Goal: Task Accomplishment & Management: Manage account settings

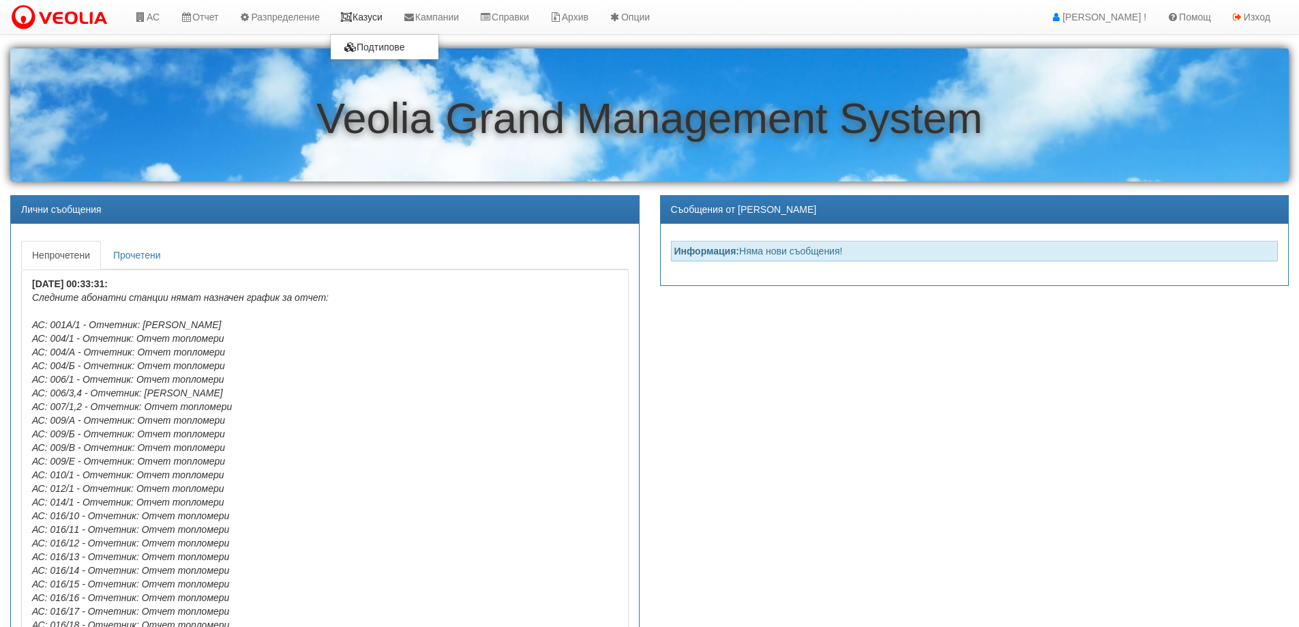
click at [382, 18] on link "Казуси" at bounding box center [361, 17] width 63 height 34
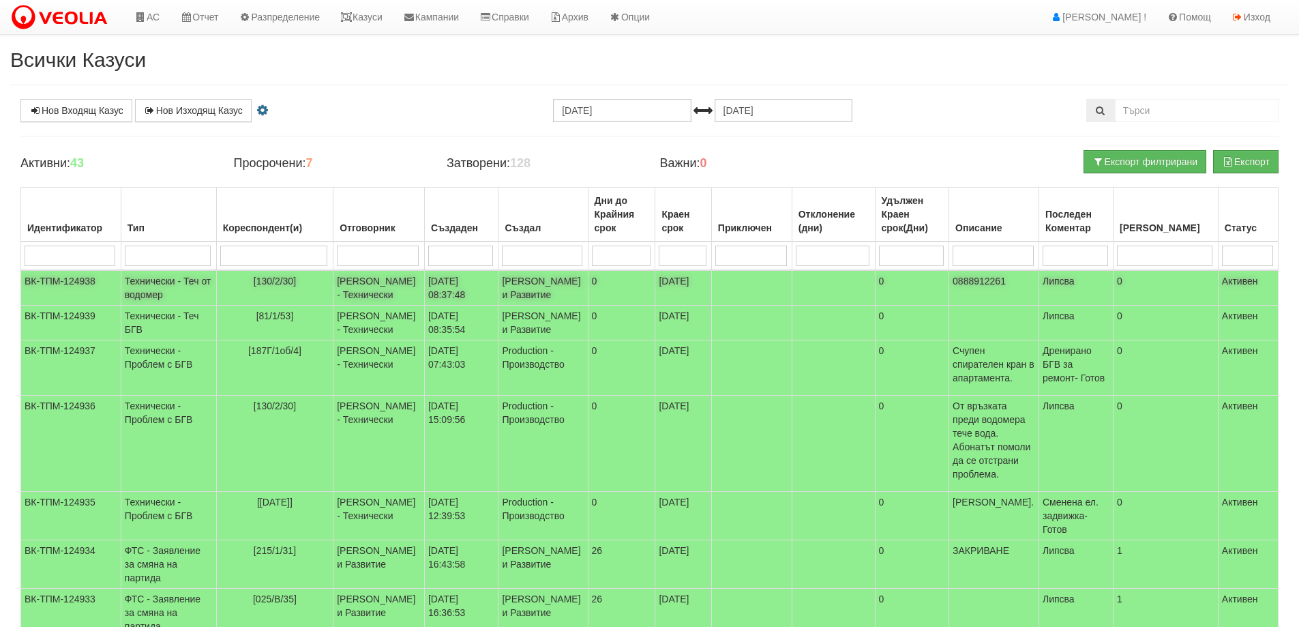
click at [282, 280] on span "[130/2/30]" at bounding box center [275, 281] width 42 height 11
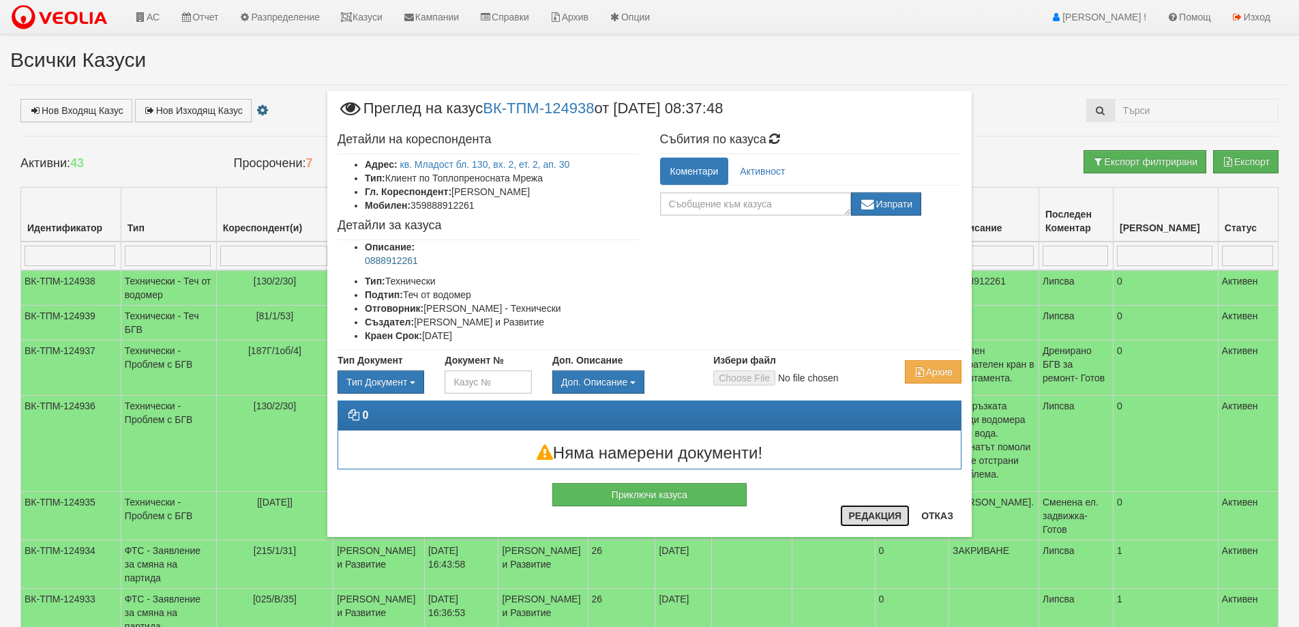
click at [872, 511] on button "Редакция" at bounding box center [875, 516] width 70 height 22
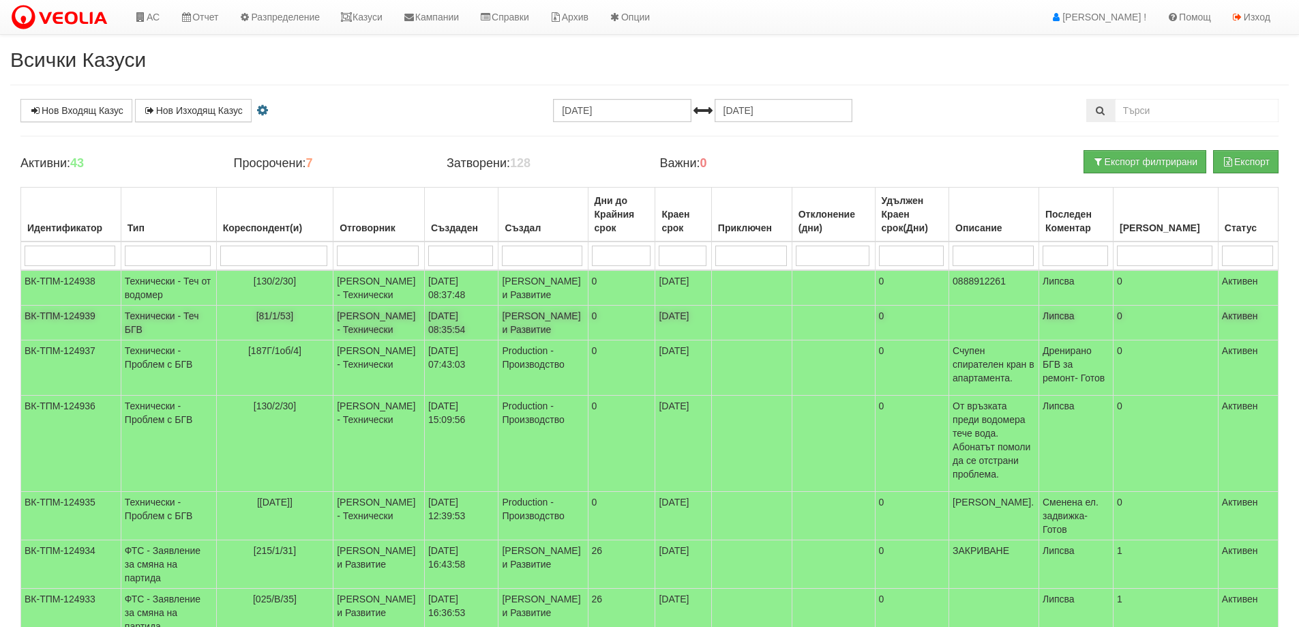
click at [274, 321] on span "[81/1/53]" at bounding box center [275, 315] width 38 height 11
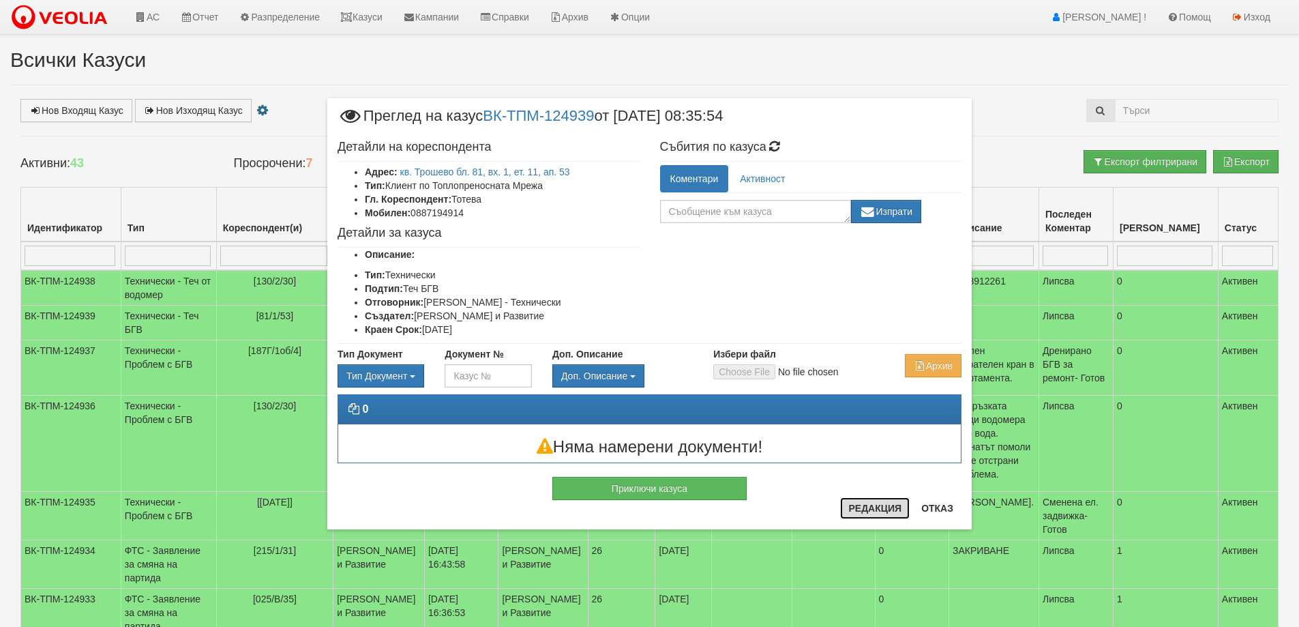
click at [875, 510] on button "Редакция" at bounding box center [875, 508] width 70 height 22
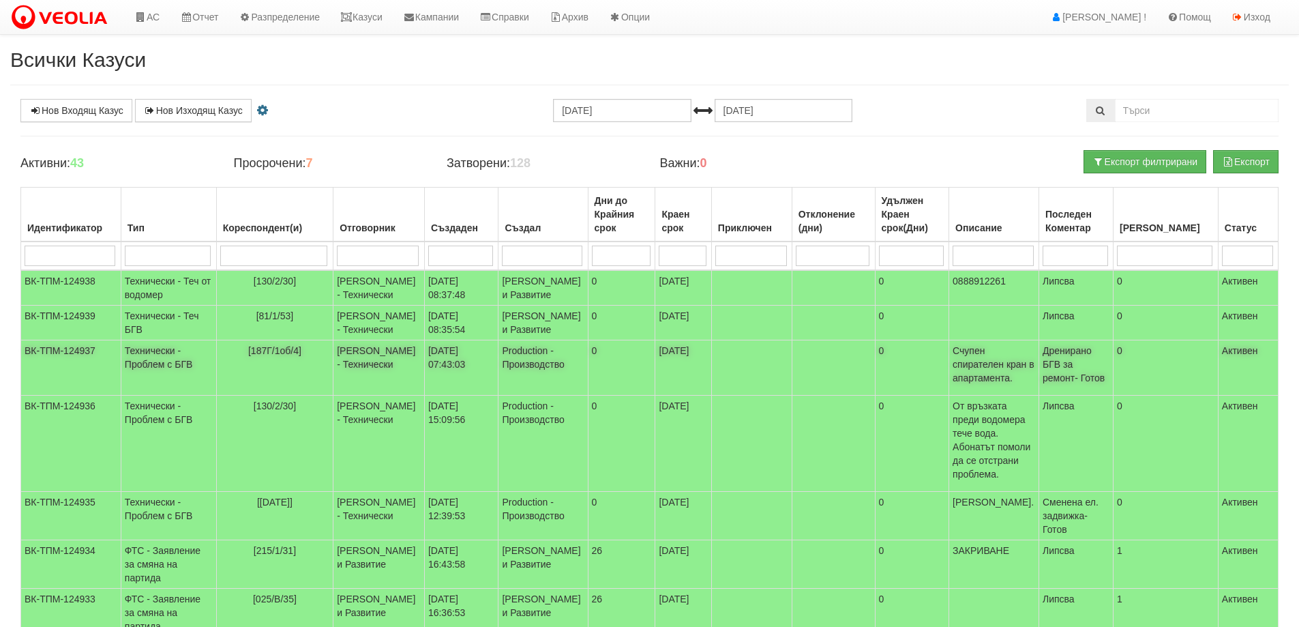
click at [291, 356] on span "[187Г/1об/4]" at bounding box center [274, 350] width 53 height 11
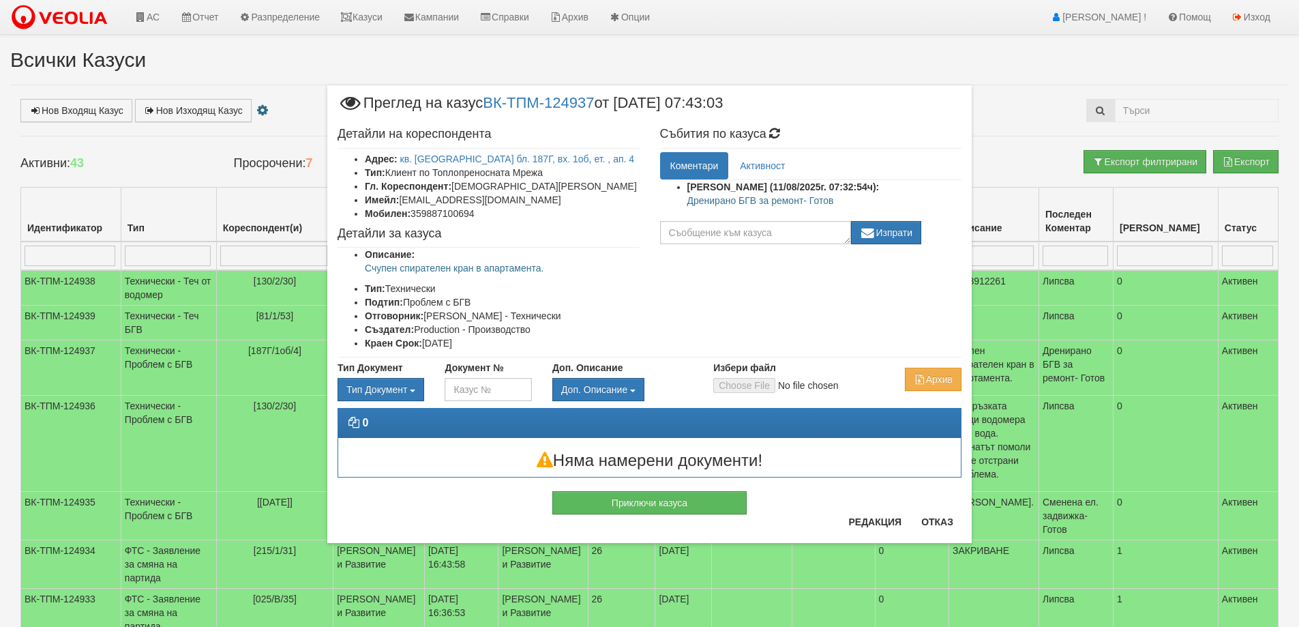
click at [741, 200] on p "Дренирано БГВ за ремонт- Готов" at bounding box center [825, 201] width 275 height 14
click at [812, 288] on div "Детайли на кореспондента Адрес: кв. Трошево бл. 187Г, вх. 1об, ет. , ап. 4 Тип:…" at bounding box center [649, 239] width 645 height 237
click at [675, 505] on button "Приключи казуса" at bounding box center [650, 502] width 194 height 23
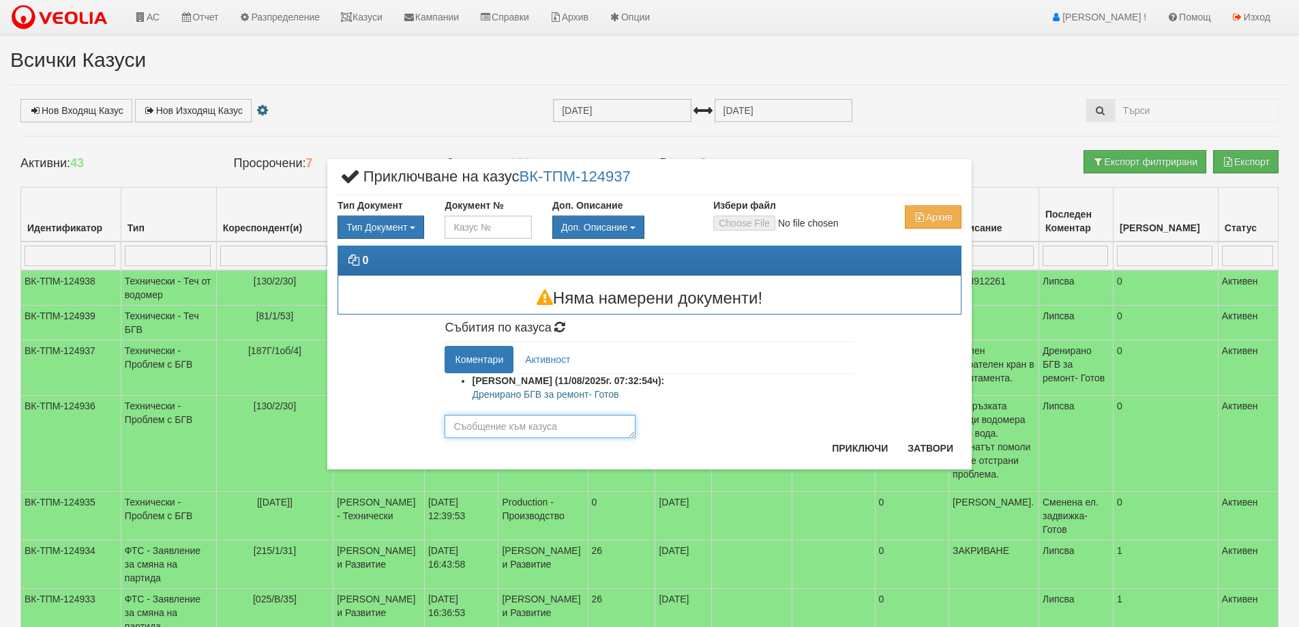
click at [554, 430] on textarea at bounding box center [540, 426] width 191 height 23
type textarea "Готое"
click at [834, 441] on button "Приключи" at bounding box center [860, 448] width 72 height 22
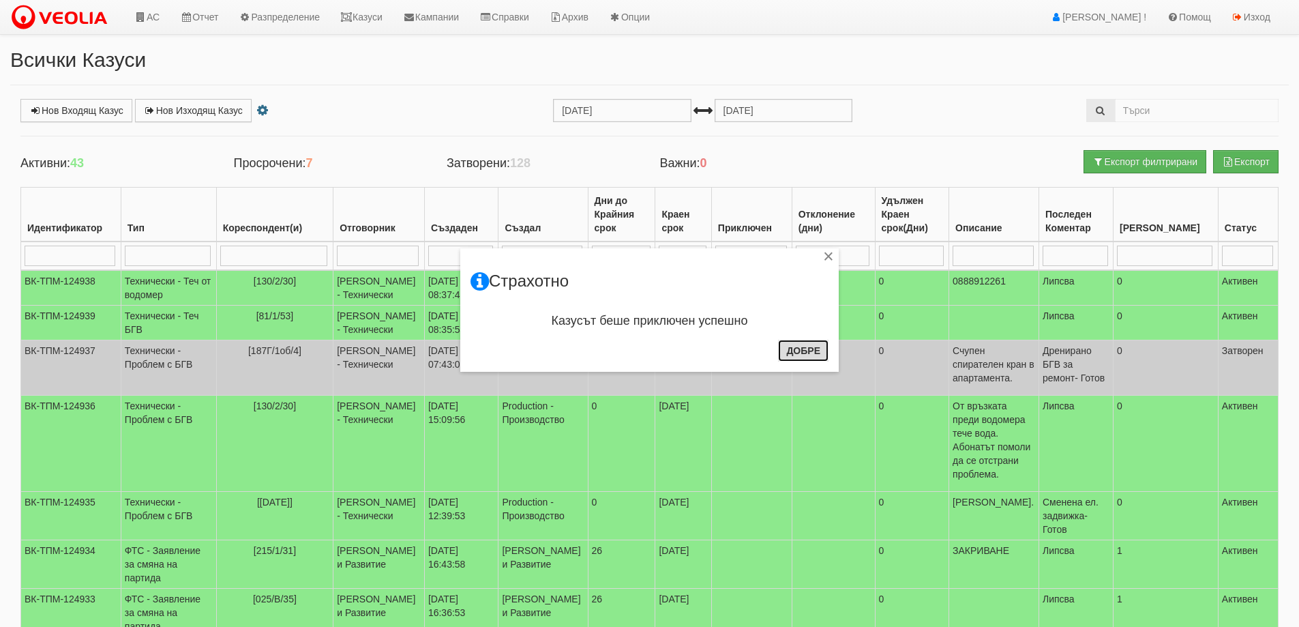
click at [790, 344] on button "Добре" at bounding box center [803, 351] width 50 height 22
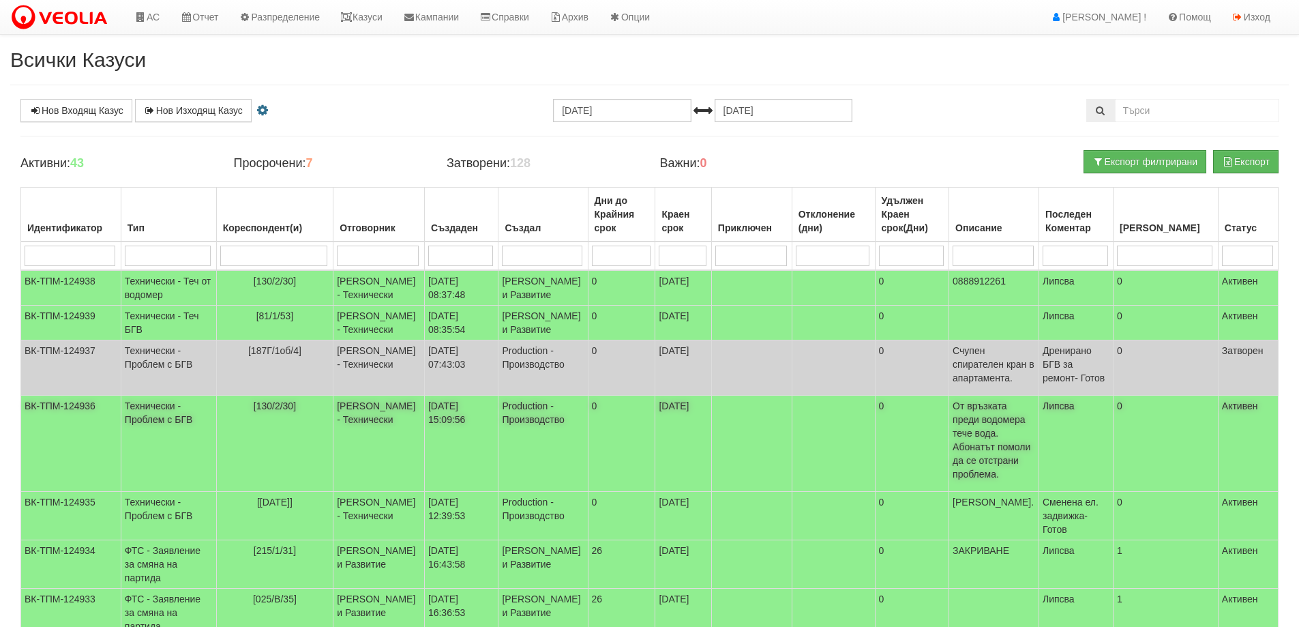
click at [282, 411] on span "[130/2/30]" at bounding box center [275, 405] width 42 height 11
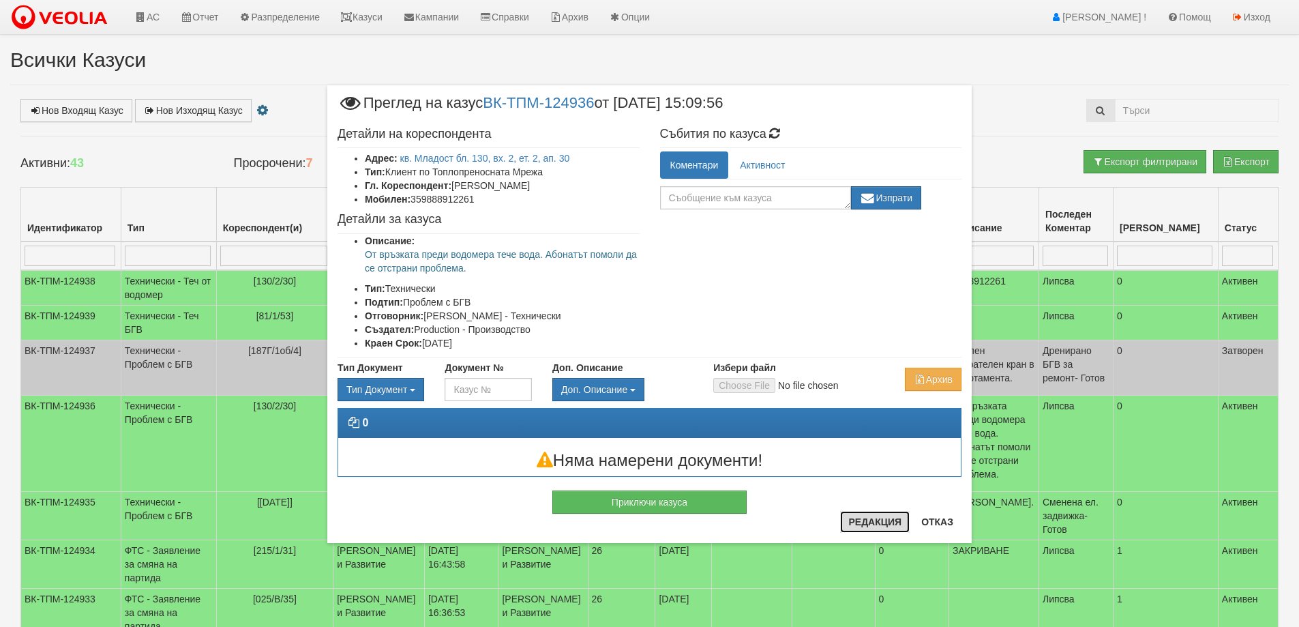
click at [869, 526] on button "Редакция" at bounding box center [875, 522] width 70 height 22
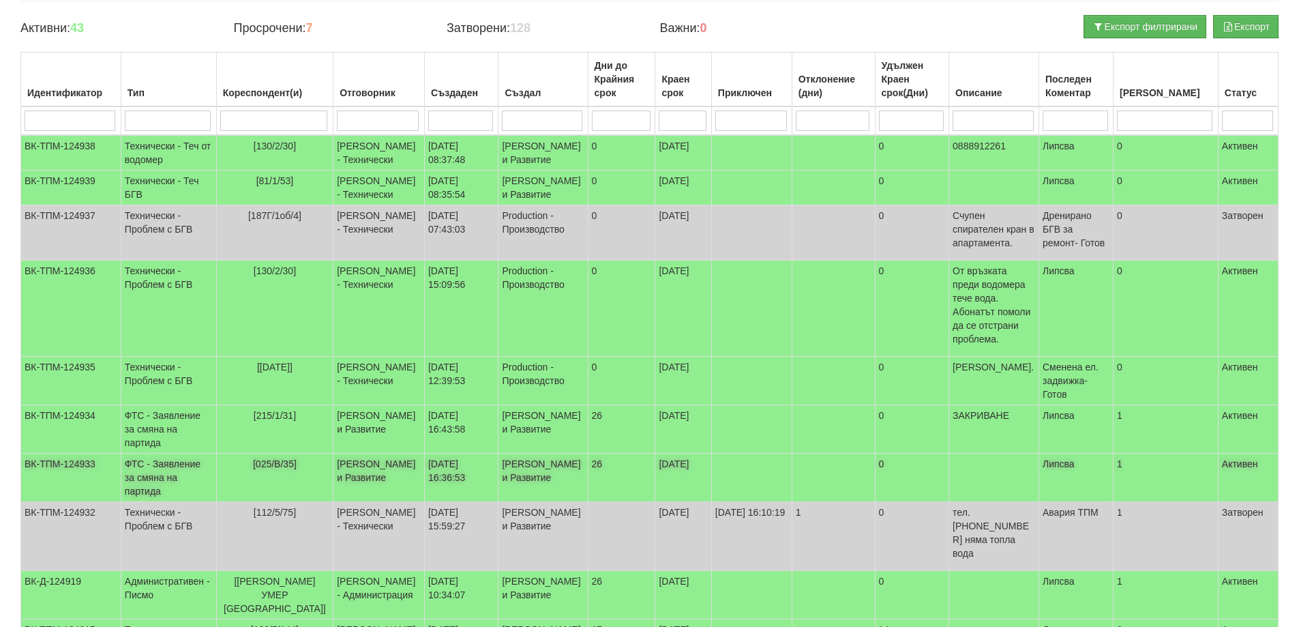
scroll to position [136, 0]
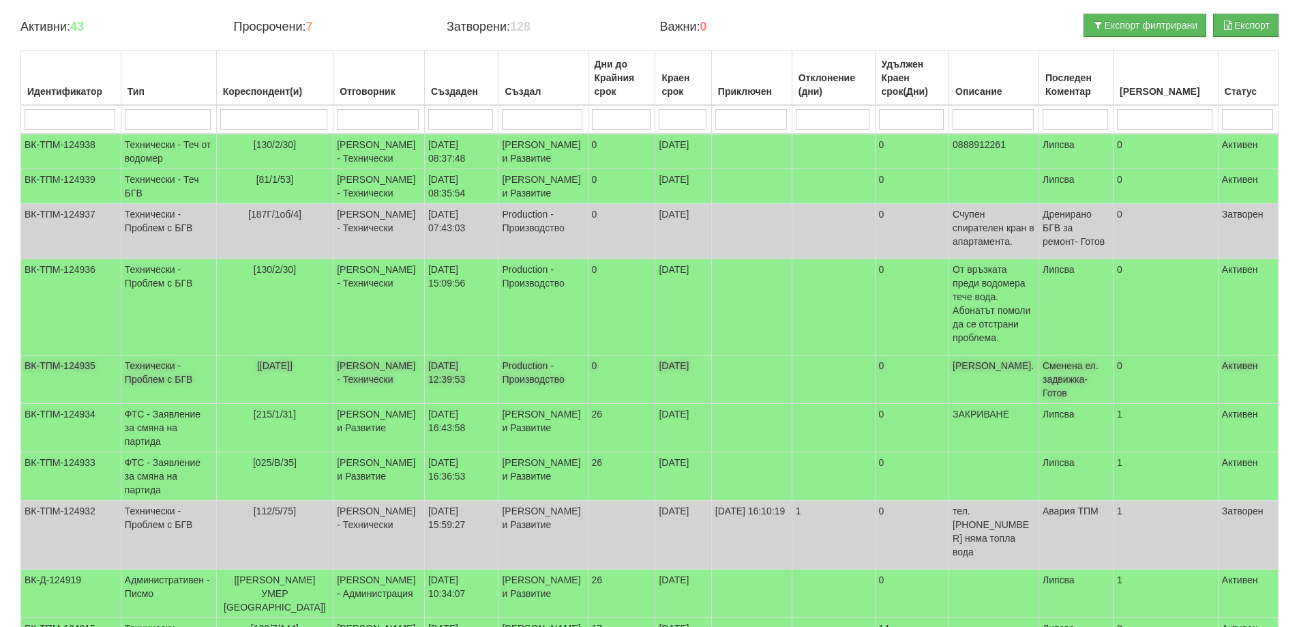
click at [274, 371] on span "[26/1/26]" at bounding box center [274, 365] width 35 height 11
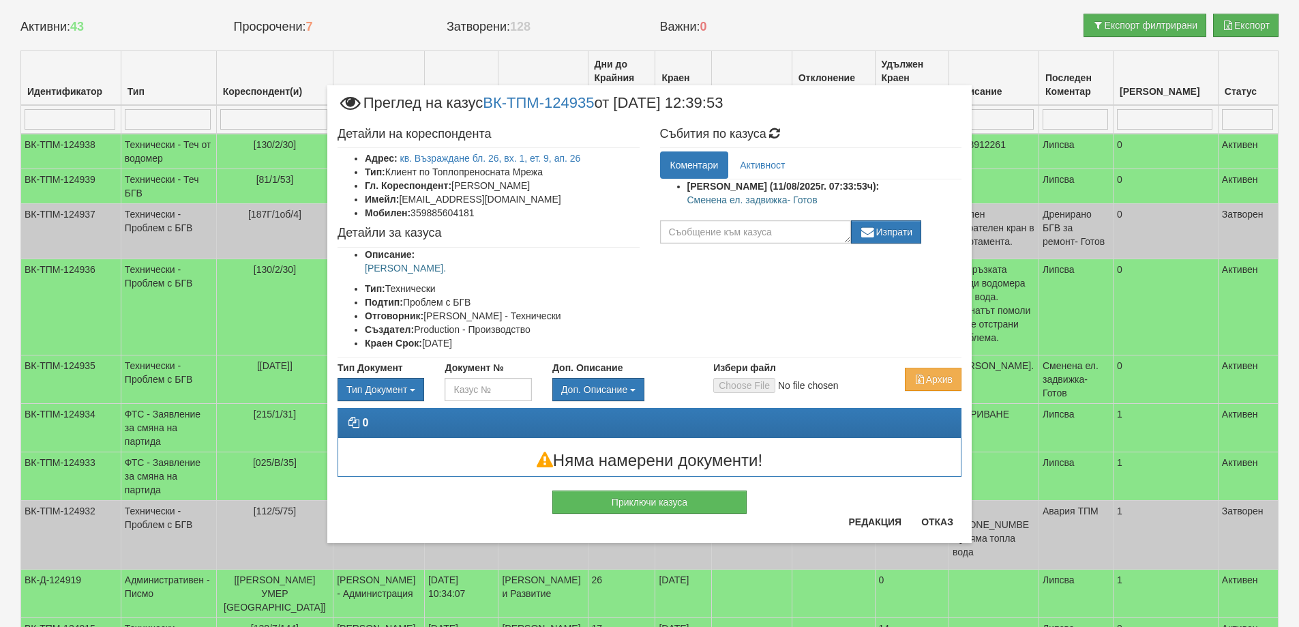
click at [735, 201] on p "Сменена ел. задвижка- Готов" at bounding box center [825, 200] width 275 height 14
click at [818, 338] on div "Детайли на кореспондента Адрес: кв. Възраждане бл. 26, вх. 1, ет. 9, ап. 26 Тип…" at bounding box center [649, 239] width 645 height 237
click at [757, 196] on p "Сменена ел. задвижка- Готов" at bounding box center [825, 200] width 275 height 14
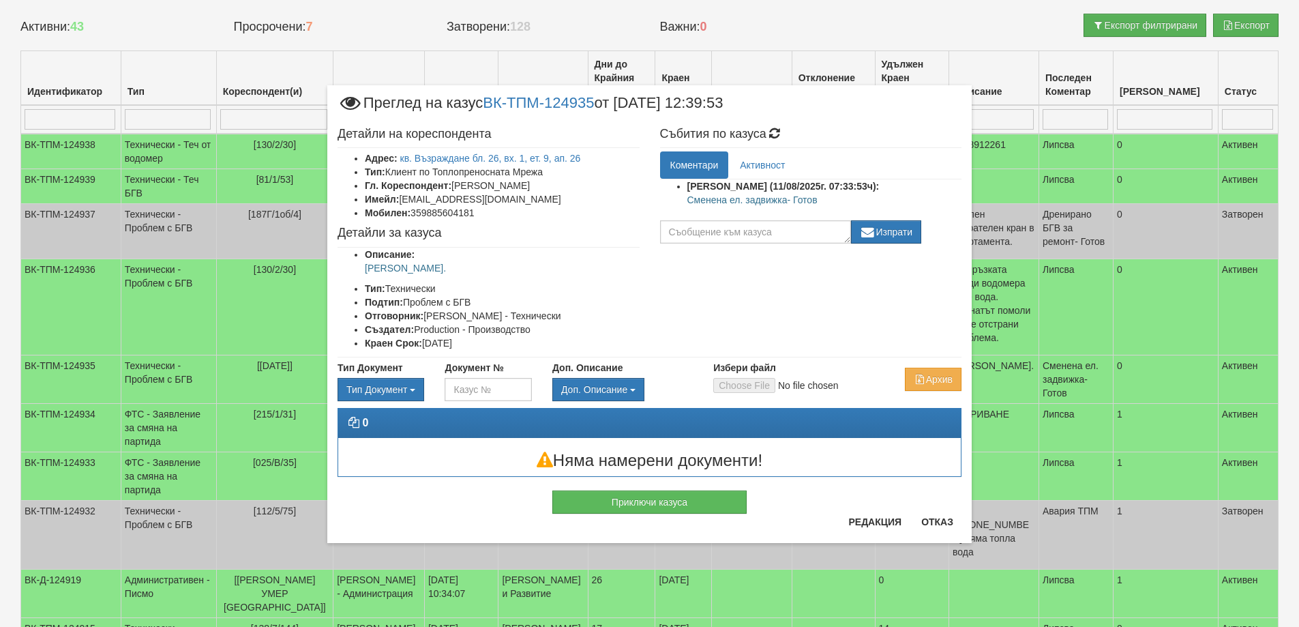
click at [757, 196] on p "Сменена ел. задвижка- Готов" at bounding box center [825, 200] width 275 height 14
copy div "Сменена ел. задвижка- Готов"
click at [667, 501] on button "Приключи казуса" at bounding box center [650, 501] width 194 height 23
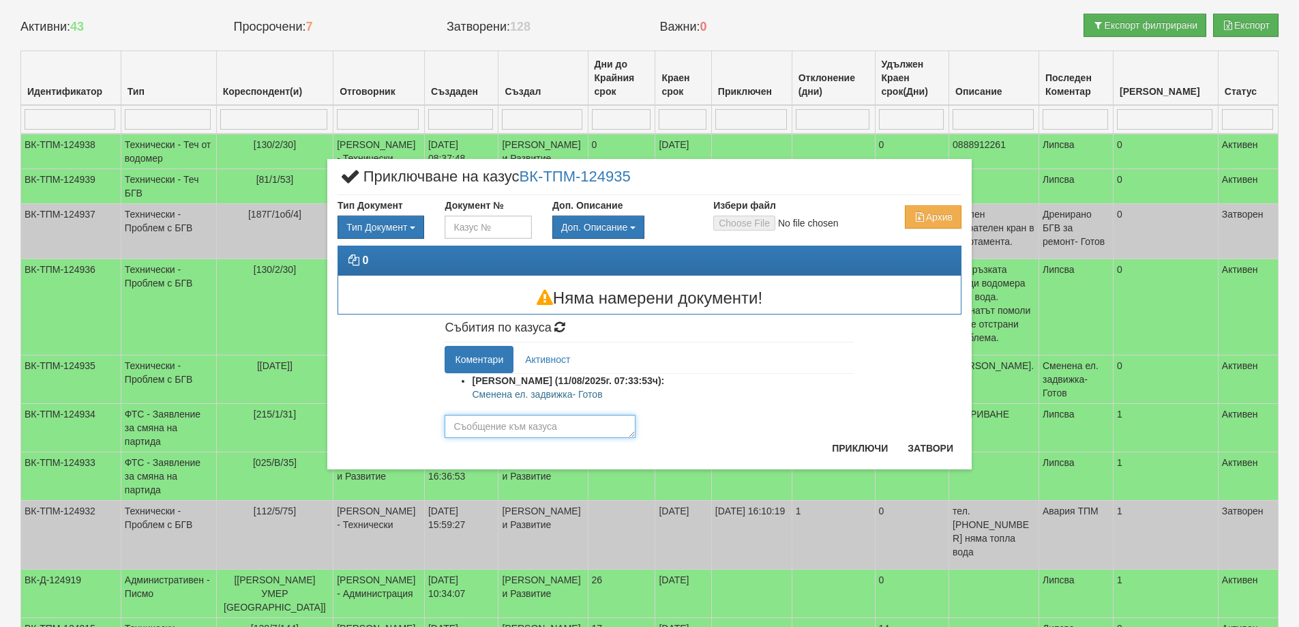
click at [499, 420] on textarea at bounding box center [540, 426] width 191 height 23
paste textarea "Сменена ел. задвижка- Готов"
type textarea "Сменена ел. задвижка- Готов"
click at [846, 448] on button "Приключи" at bounding box center [860, 448] width 72 height 22
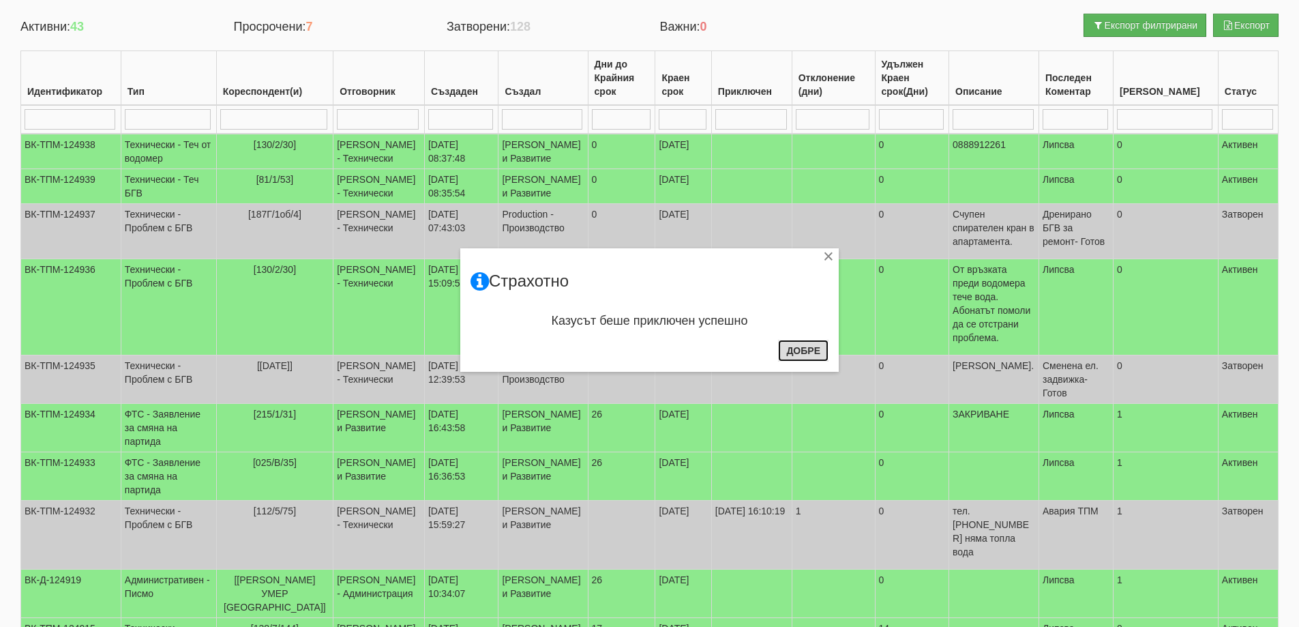
click at [805, 355] on button "Добре" at bounding box center [803, 351] width 50 height 22
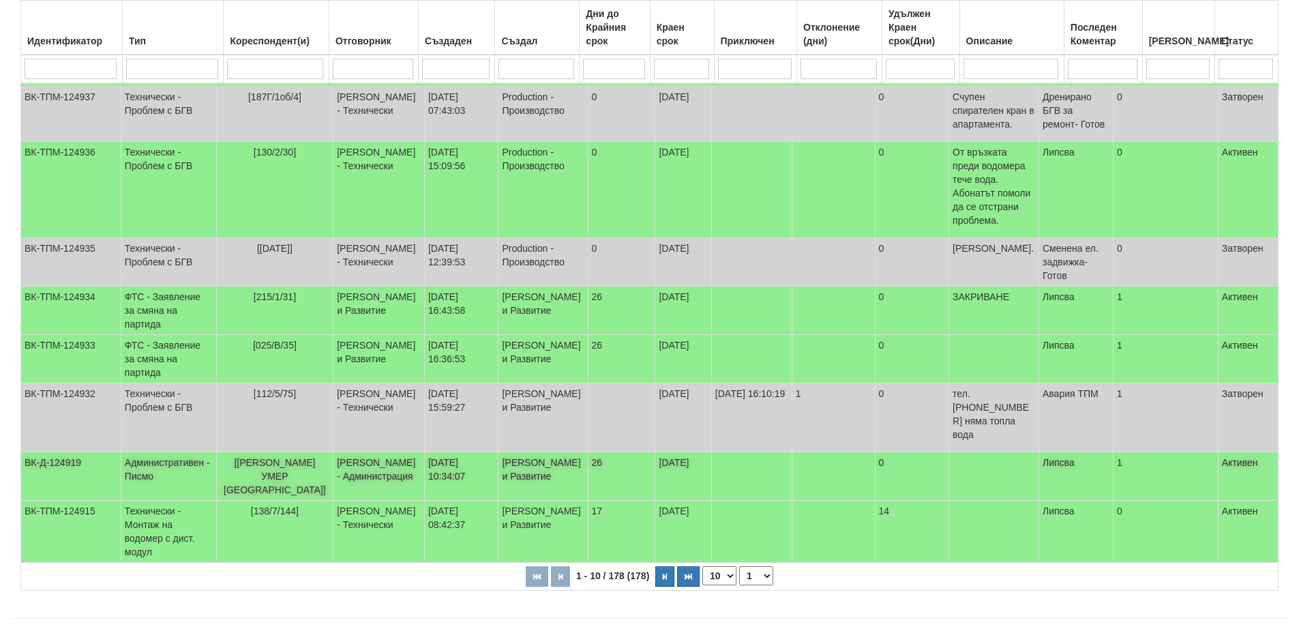
scroll to position [269, 0]
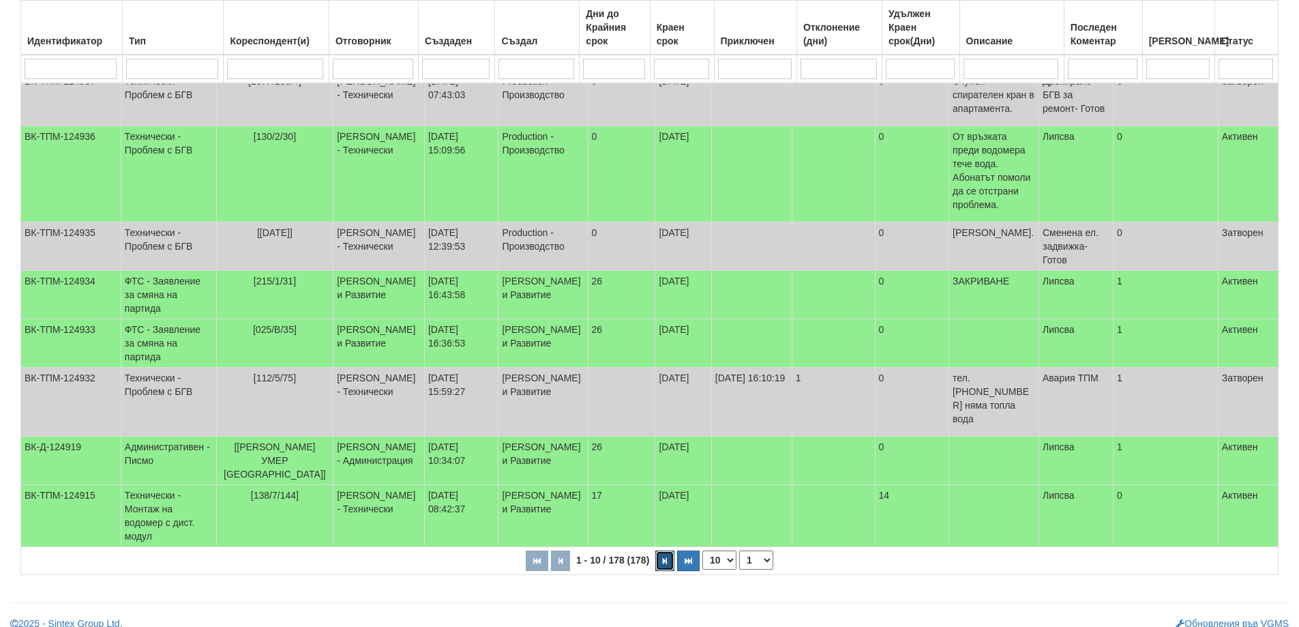
click at [663, 552] on button "button" at bounding box center [665, 560] width 19 height 20
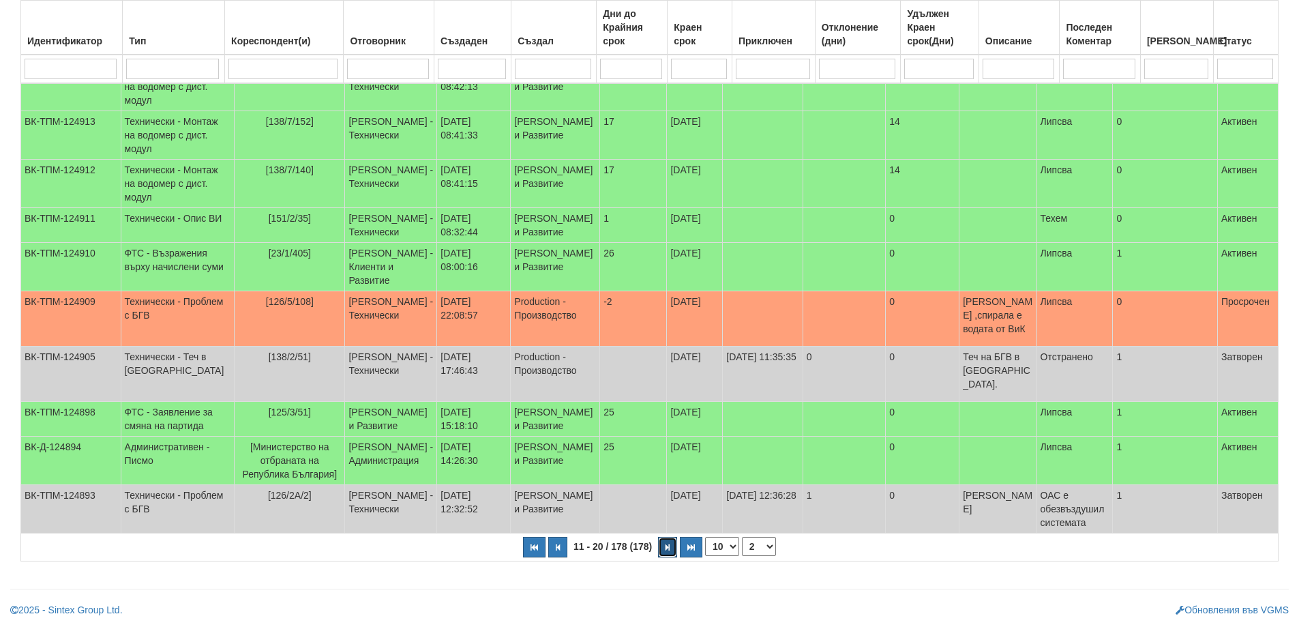
click at [666, 551] on icon "button" at bounding box center [668, 548] width 4 height 8
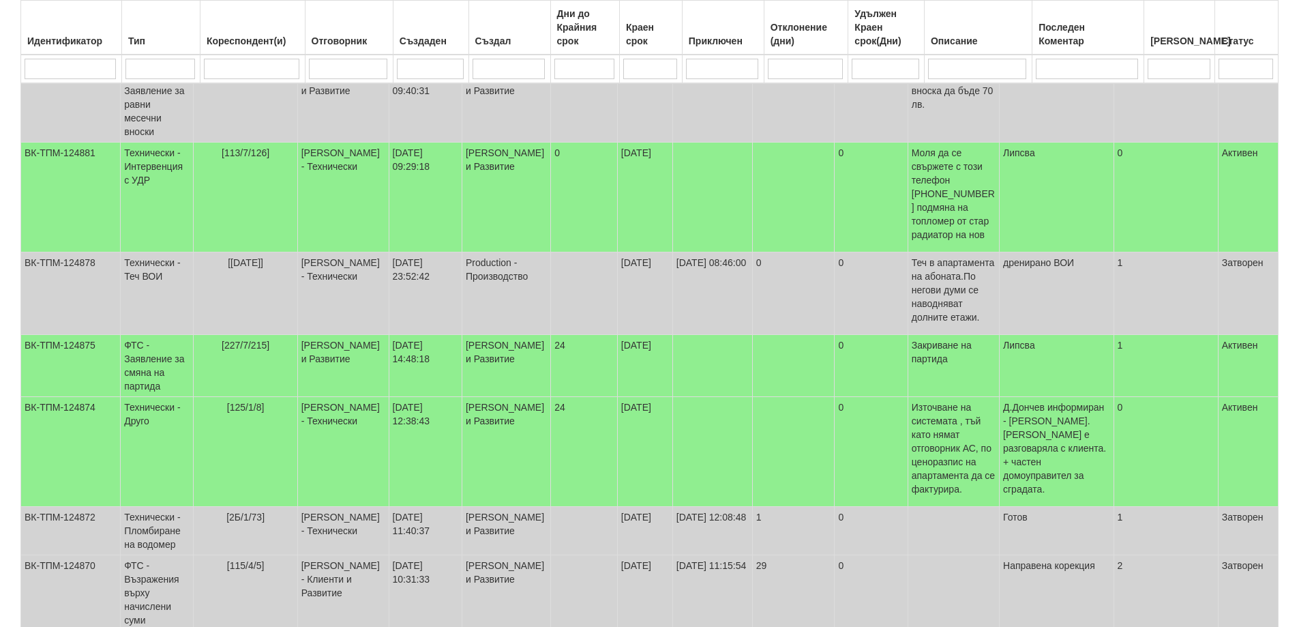
scroll to position [409, 0]
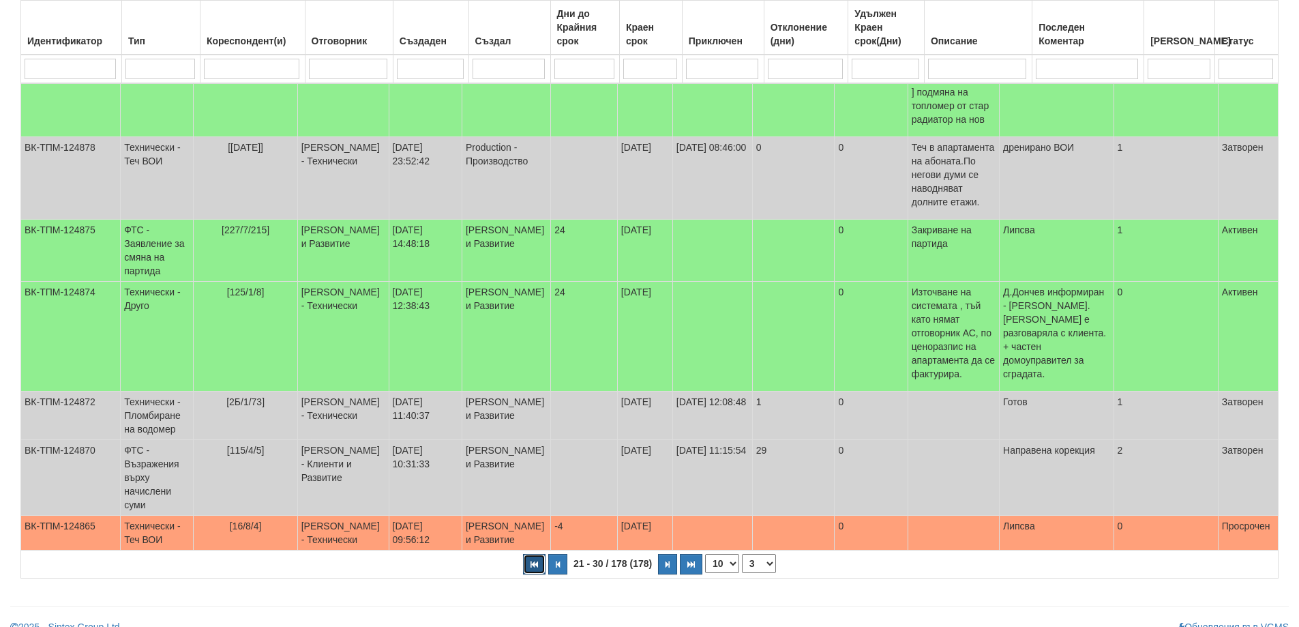
click at [535, 562] on button "button" at bounding box center [534, 564] width 23 height 20
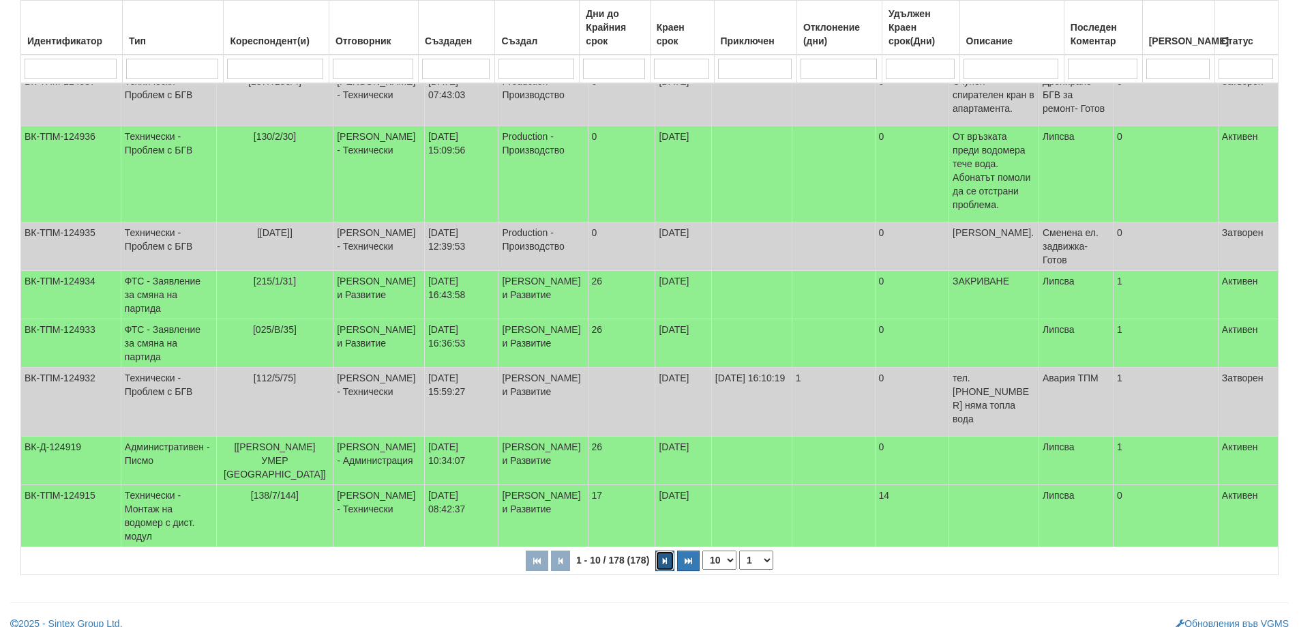
click at [667, 557] on icon "button" at bounding box center [665, 561] width 4 height 8
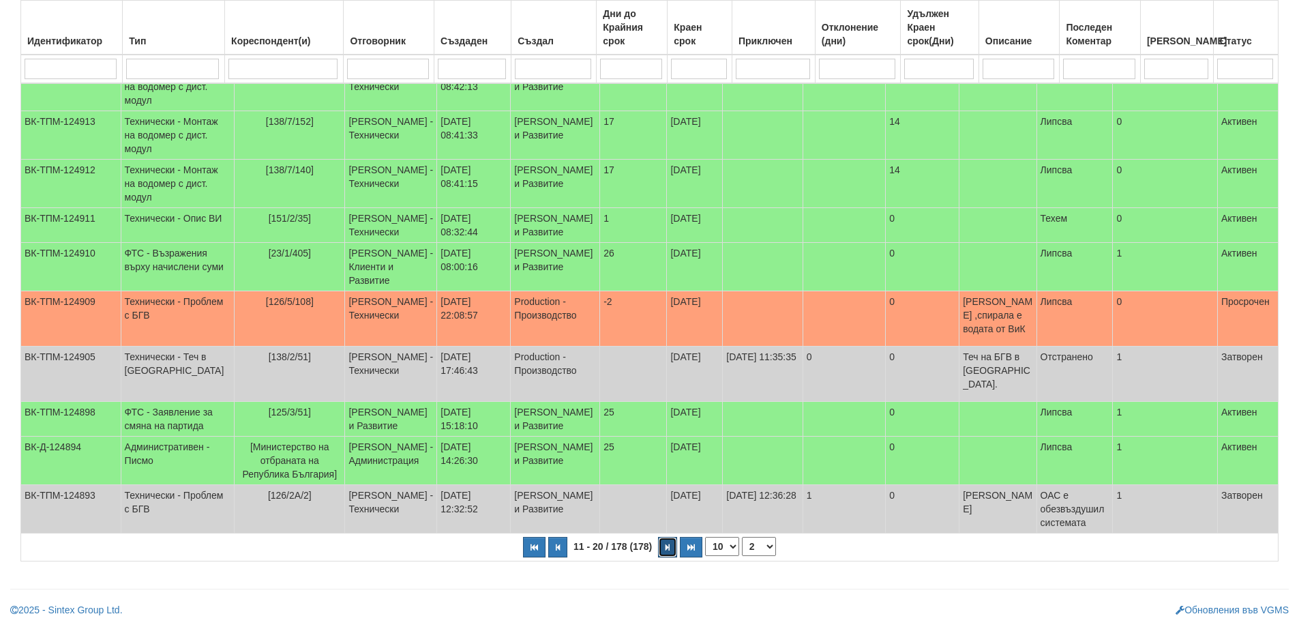
click at [670, 553] on button "button" at bounding box center [667, 547] width 19 height 20
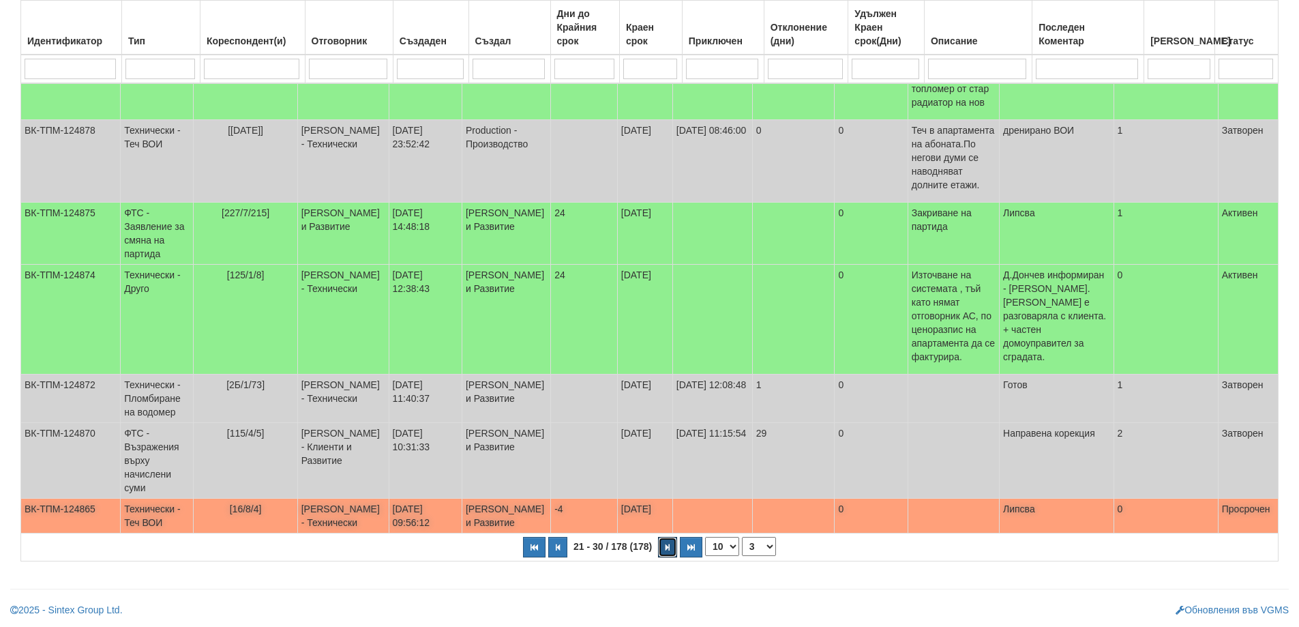
scroll to position [433, 0]
click at [668, 552] on button "button" at bounding box center [667, 547] width 19 height 20
select select "4"
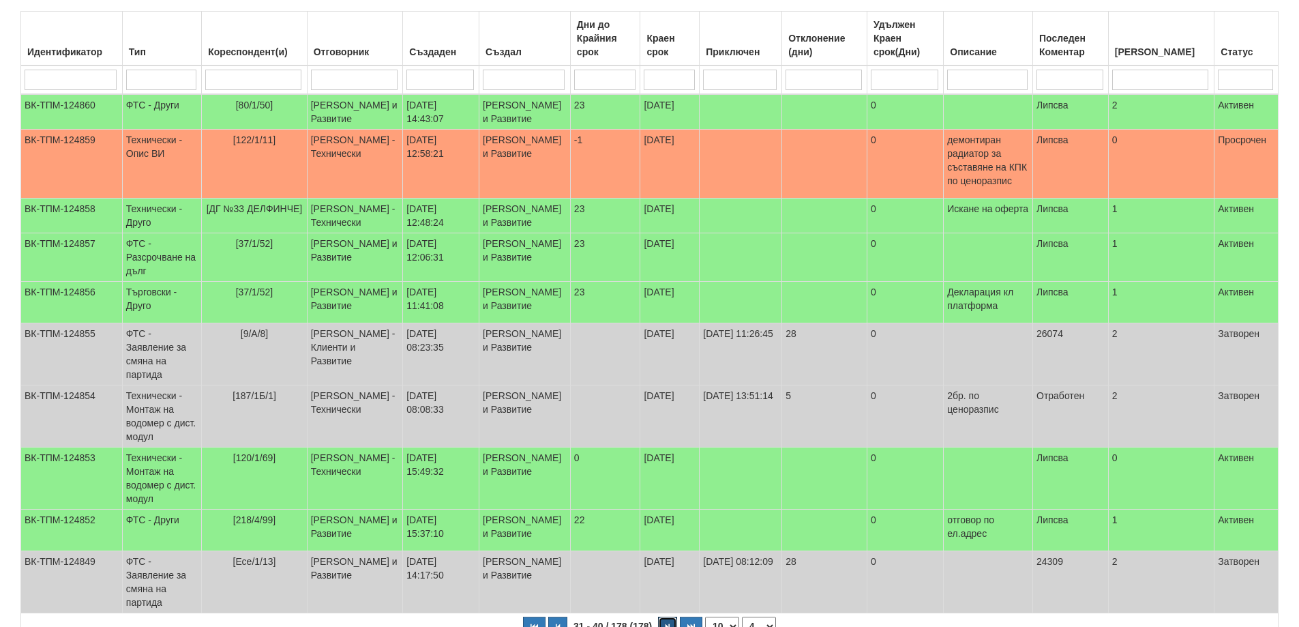
scroll to position [78, 0]
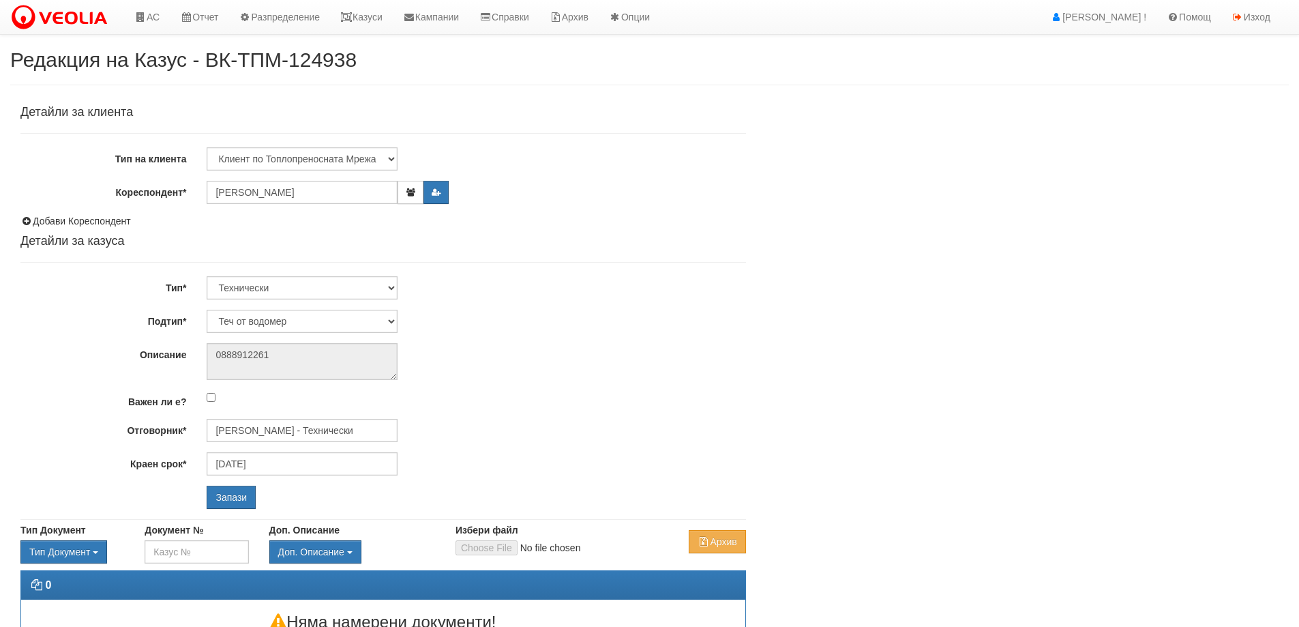
select select "Теч от водомер"
click at [282, 432] on input "Дончо Дончев - Технически" at bounding box center [302, 430] width 191 height 23
type input "D"
type input "А"
click at [269, 460] on ul "Диян Стоянов - Технически" at bounding box center [597, 452] width 780 height 20
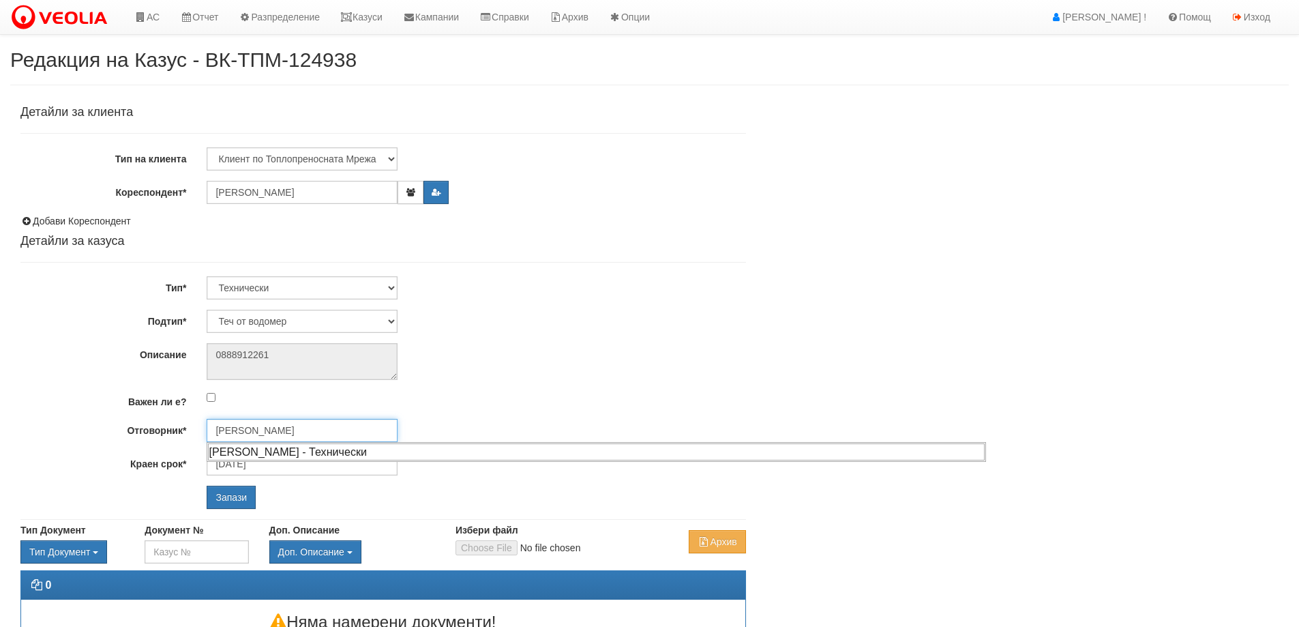
click at [269, 454] on div "Диян Стоянов - Технически" at bounding box center [596, 451] width 777 height 17
type input "Диян Стоянов - Технически"
click at [215, 503] on input "Запази" at bounding box center [231, 497] width 49 height 23
select select "Теч БГВ"
click at [281, 432] on input "[PERSON_NAME] - Технически" at bounding box center [302, 430] width 191 height 23
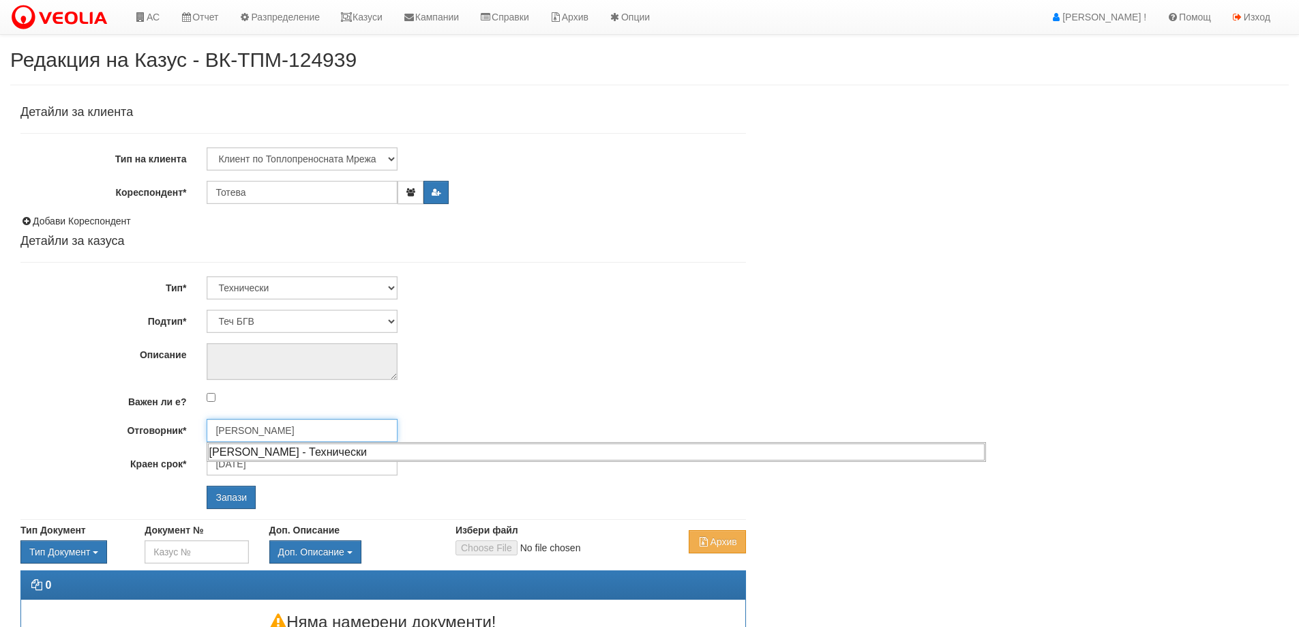
click at [275, 453] on div "[PERSON_NAME] - Технически" at bounding box center [596, 451] width 777 height 17
type input "[PERSON_NAME] - Технически"
click at [241, 499] on input "Запази" at bounding box center [231, 497] width 49 height 23
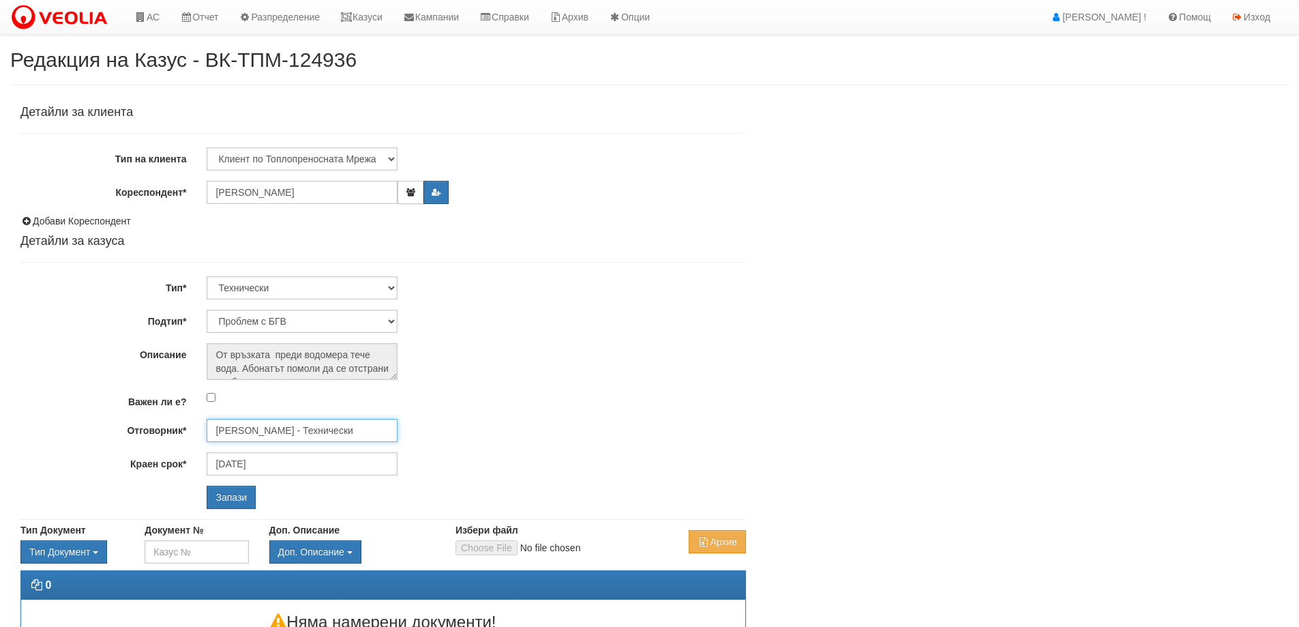
click at [250, 435] on input "[PERSON_NAME] - Технически" at bounding box center [302, 430] width 191 height 23
click at [284, 447] on div "[PERSON_NAME] - Технически" at bounding box center [596, 451] width 777 height 17
type input "[PERSON_NAME] - Технически"
click at [218, 495] on input "Запази" at bounding box center [231, 497] width 49 height 23
